Goal: Navigation & Orientation: Find specific page/section

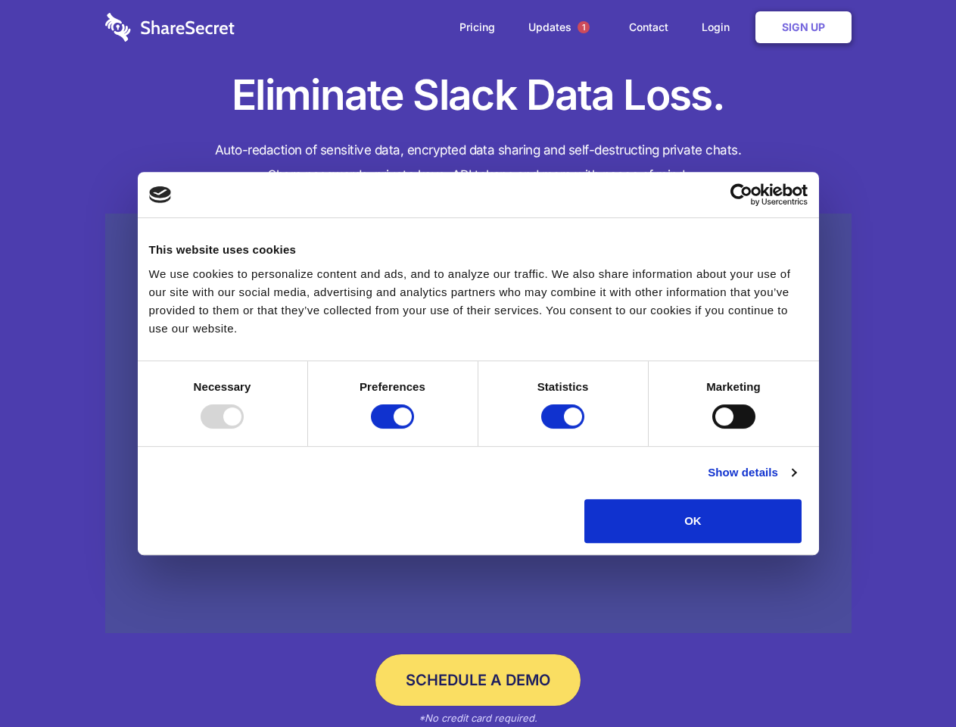
click at [244, 428] on div at bounding box center [222, 416] width 43 height 24
click at [414, 428] on input "Preferences" at bounding box center [392, 416] width 43 height 24
checkbox input "false"
click at [565, 428] on input "Statistics" at bounding box center [562, 416] width 43 height 24
checkbox input "false"
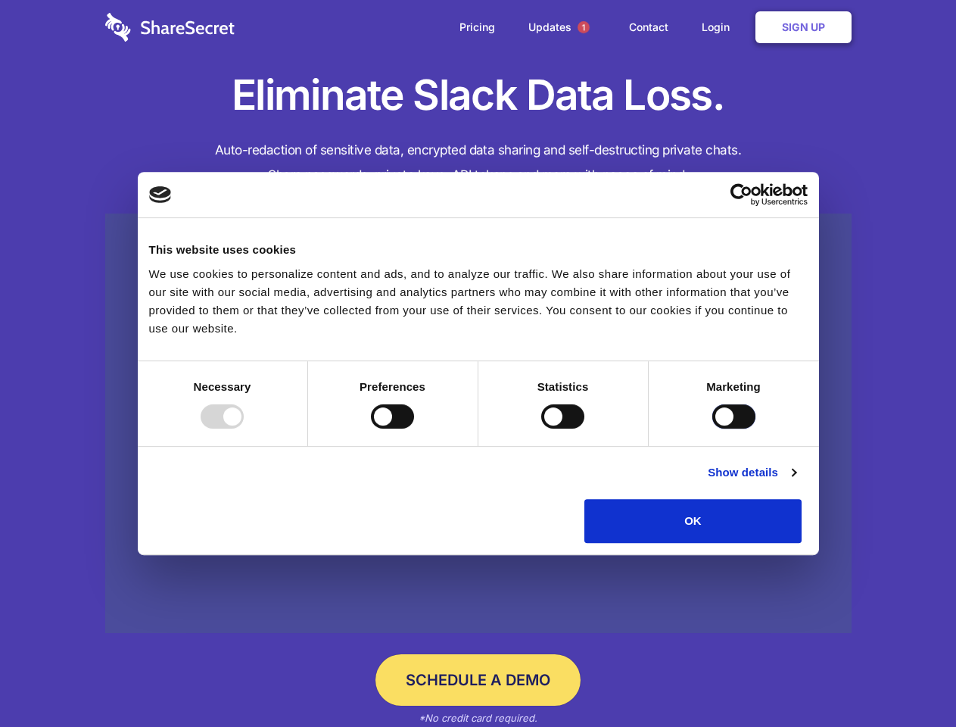
click at [712, 428] on input "Marketing" at bounding box center [733, 416] width 43 height 24
checkbox input "true"
click at [795, 481] on link "Show details" at bounding box center [752, 472] width 88 height 18
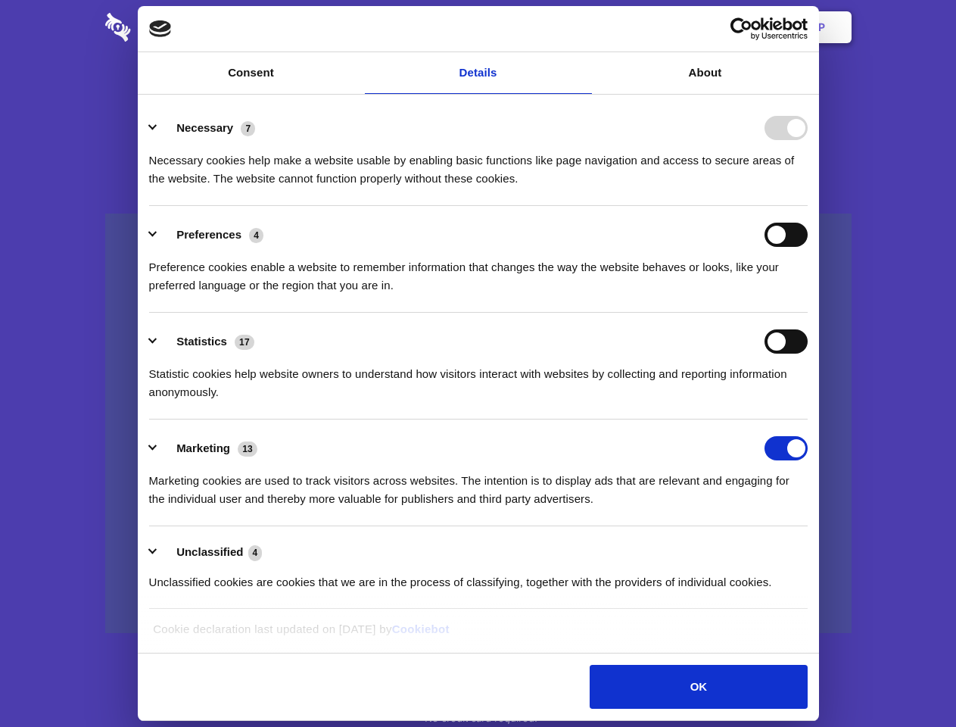
click at [814, 548] on ul "Necessary 7 Necessary cookies help make a website usable by enabling basic func…" at bounding box center [478, 354] width 673 height 510
click at [583, 27] on span "1" at bounding box center [583, 27] width 12 height 12
